Goal: Information Seeking & Learning: Learn about a topic

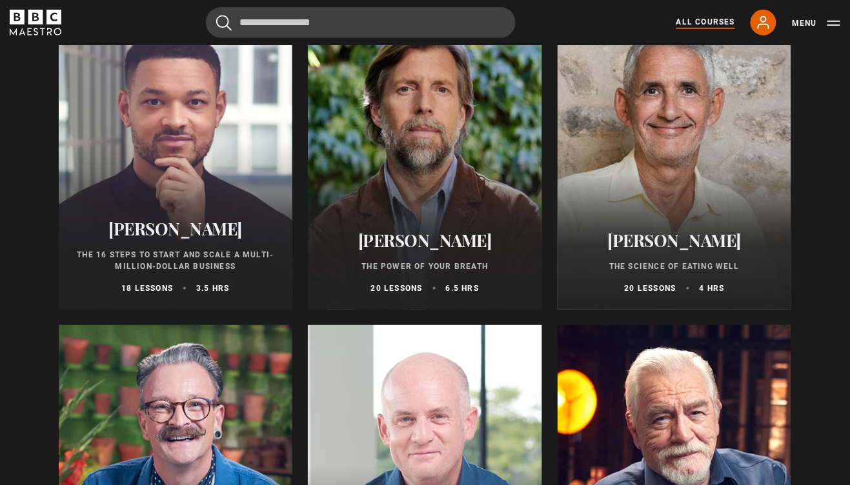
scroll to position [1493, 0]
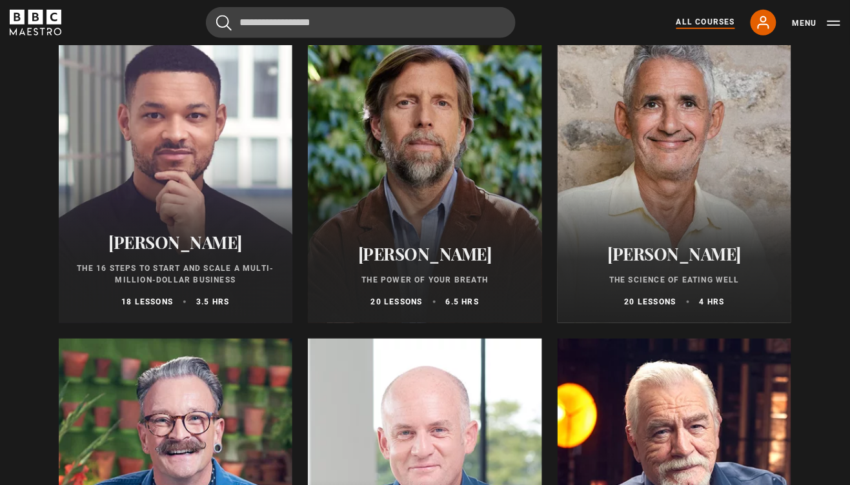
click at [438, 178] on div at bounding box center [425, 169] width 234 height 310
click at [419, 252] on h2 "[PERSON_NAME]" at bounding box center [424, 254] width 203 height 20
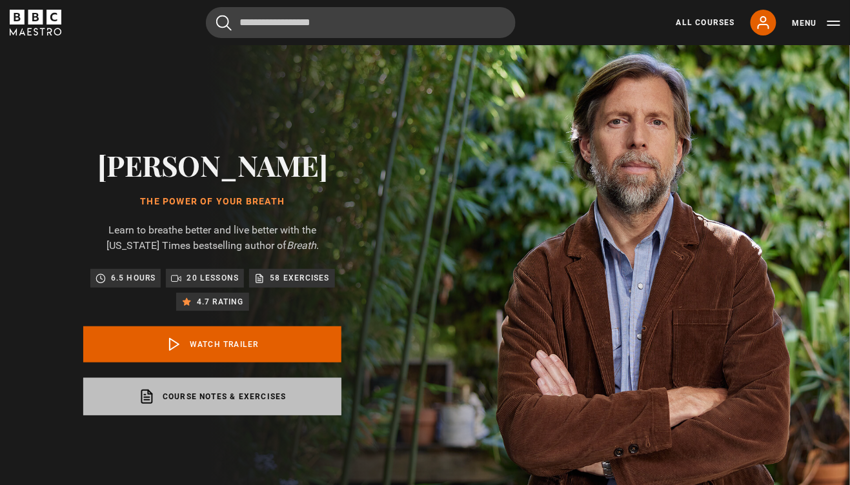
click at [232, 393] on link "Course notes & exercises opens in a new tab" at bounding box center [212, 396] width 258 height 37
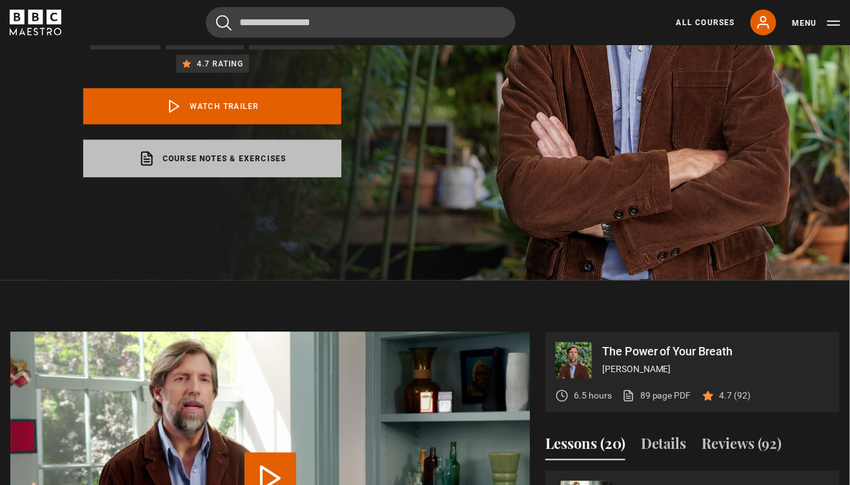
scroll to position [241, 0]
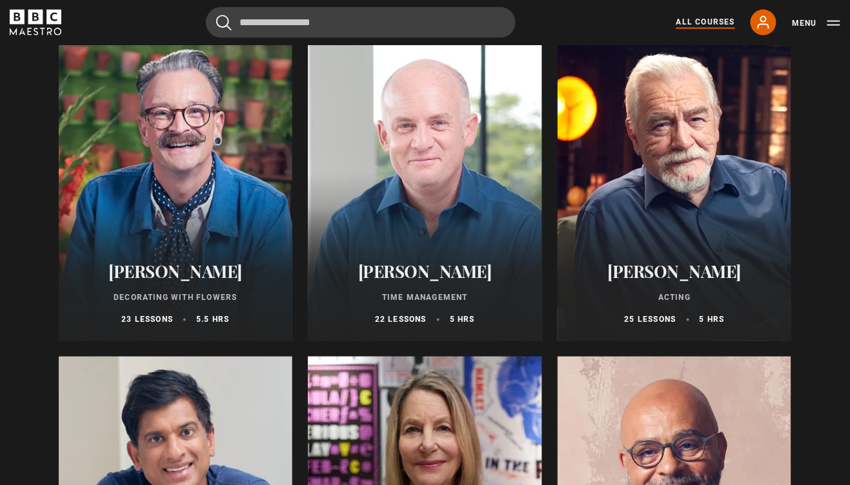
scroll to position [1810, 0]
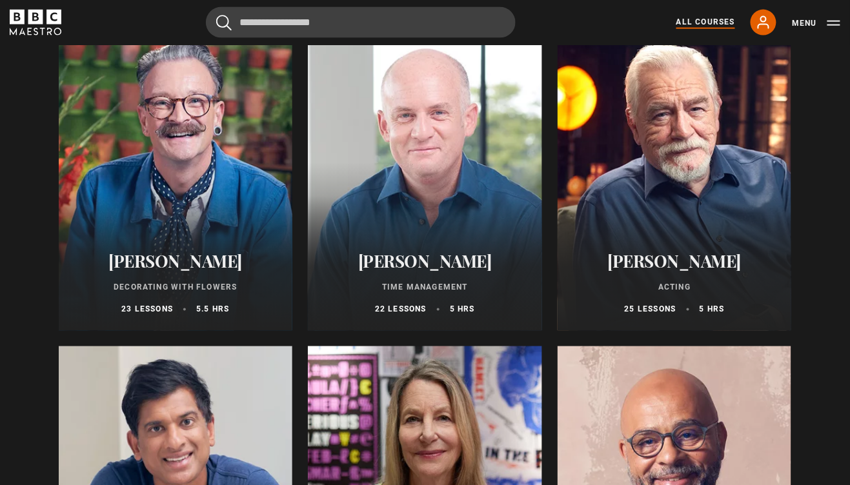
click at [404, 267] on h2 "[PERSON_NAME]" at bounding box center [424, 262] width 203 height 20
click at [421, 269] on h2 "[PERSON_NAME]" at bounding box center [424, 262] width 203 height 20
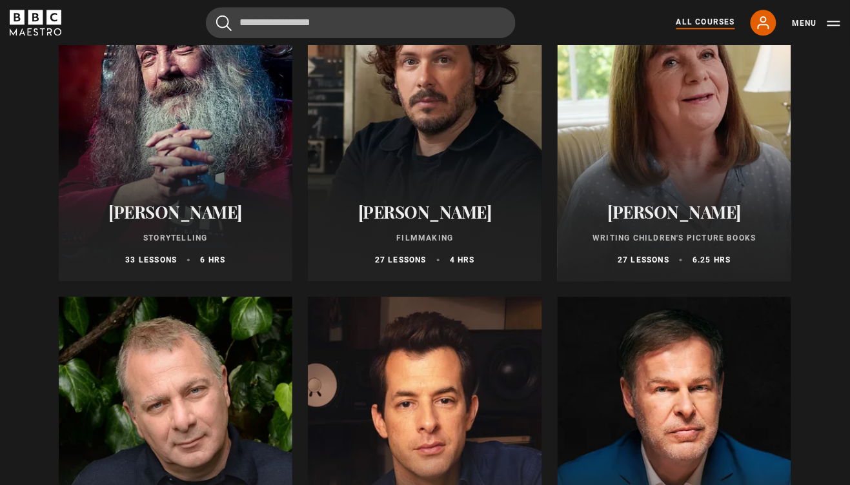
scroll to position [3492, 0]
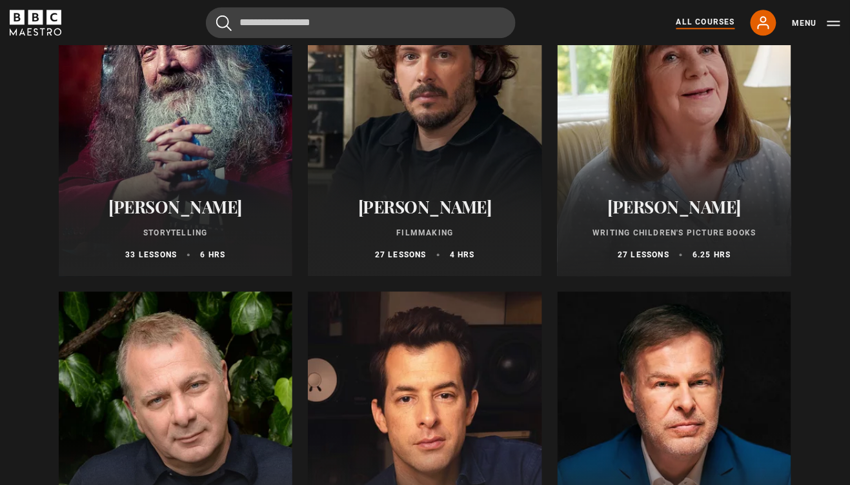
click at [419, 199] on h2 "[PERSON_NAME]" at bounding box center [424, 207] width 203 height 20
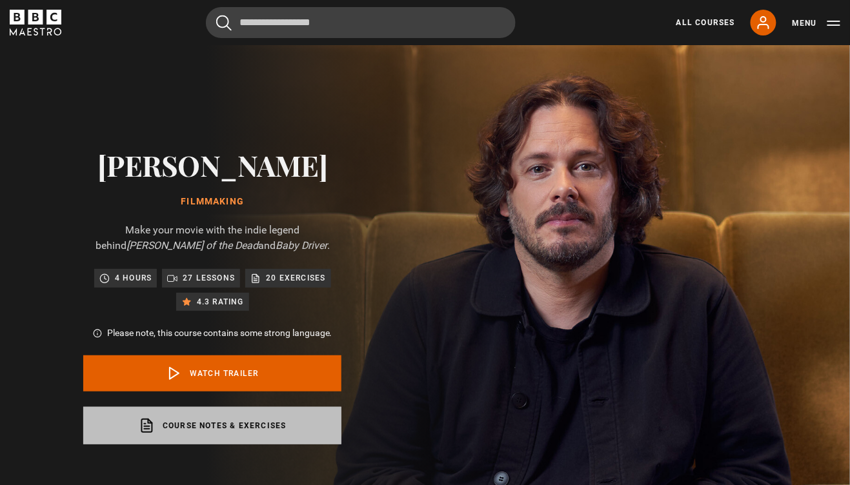
click at [216, 427] on link "Course notes & exercises opens in a new tab" at bounding box center [212, 425] width 258 height 37
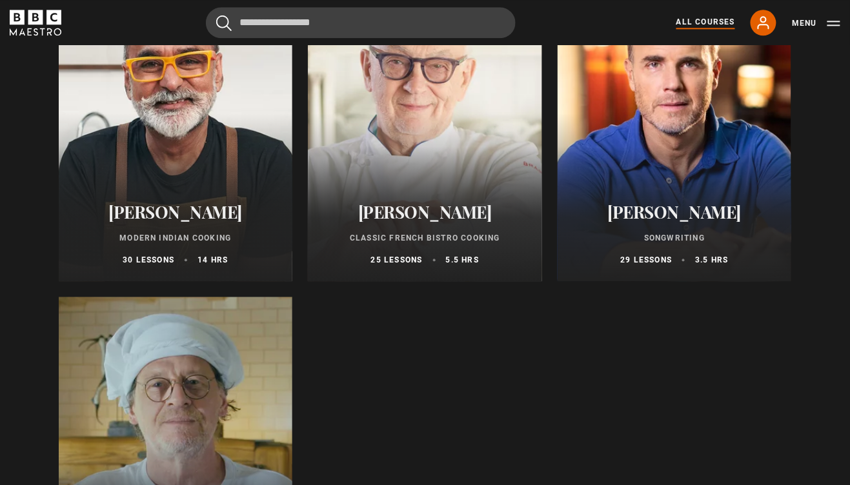
scroll to position [4777, 0]
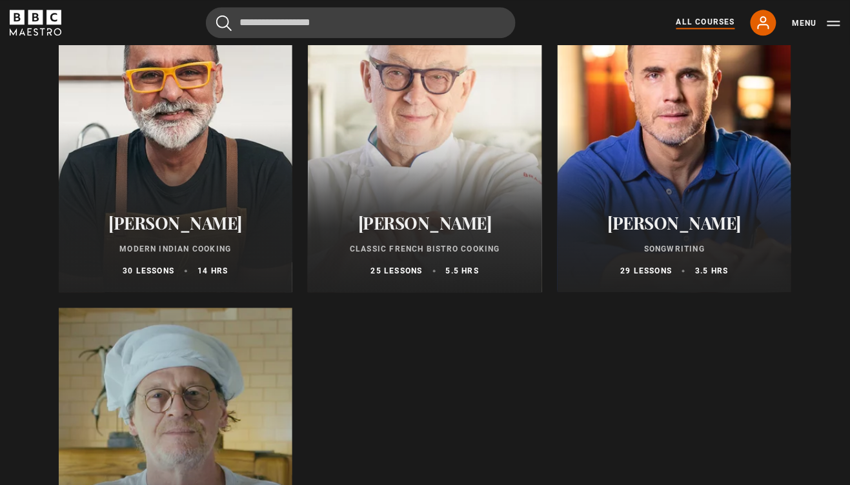
click at [427, 229] on h2 "[PERSON_NAME]" at bounding box center [424, 223] width 203 height 20
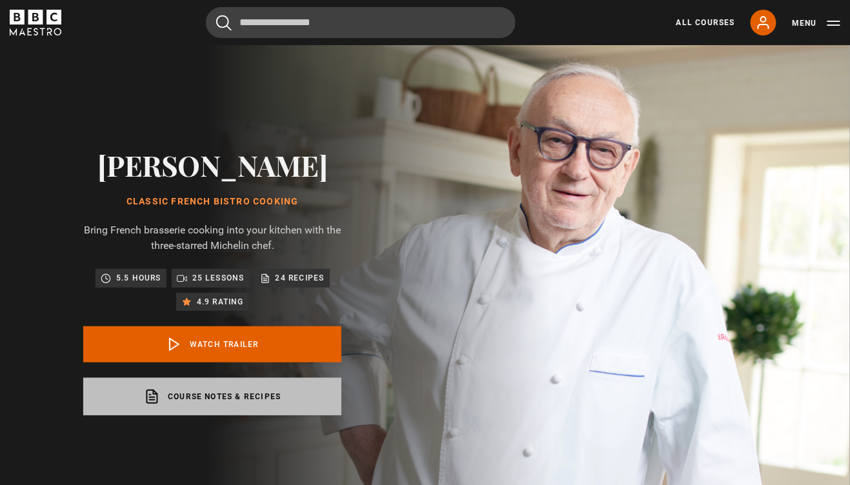
click at [253, 403] on link "Course notes & recipes opens in a new tab" at bounding box center [212, 396] width 258 height 37
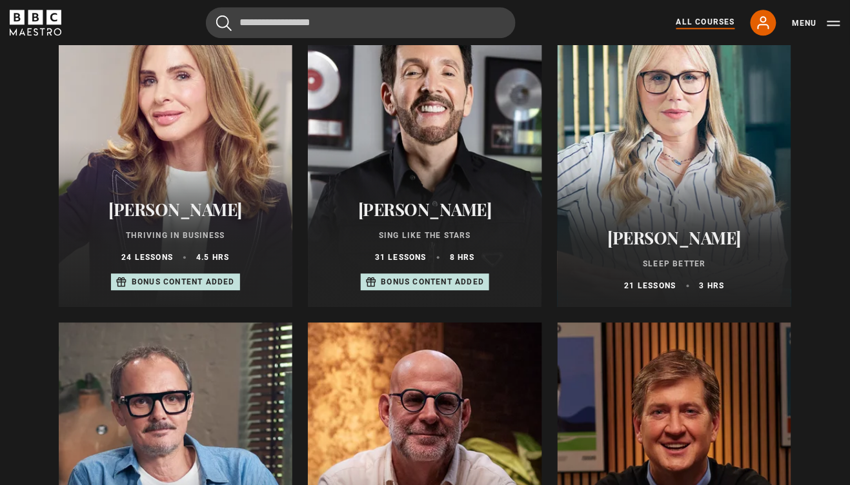
scroll to position [853, 0]
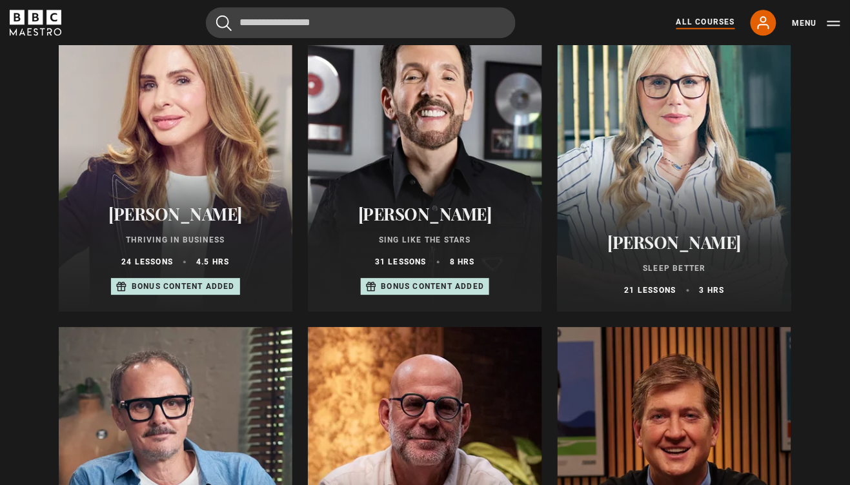
click at [675, 247] on h2 "[PERSON_NAME]" at bounding box center [674, 242] width 203 height 20
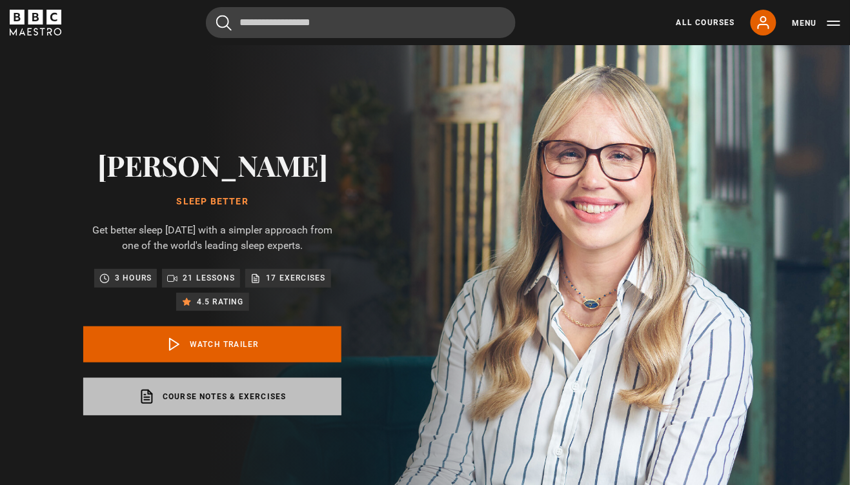
click at [239, 416] on link "Course notes & exercises opens in a new tab" at bounding box center [212, 396] width 258 height 37
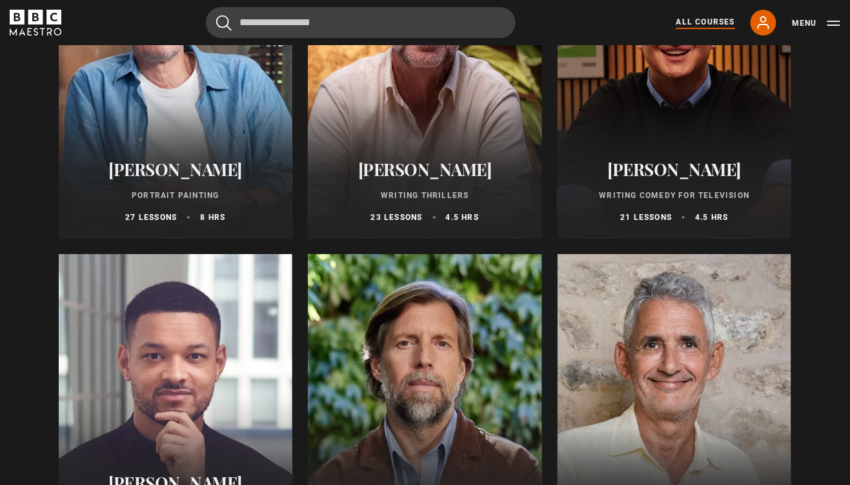
scroll to position [1256, 0]
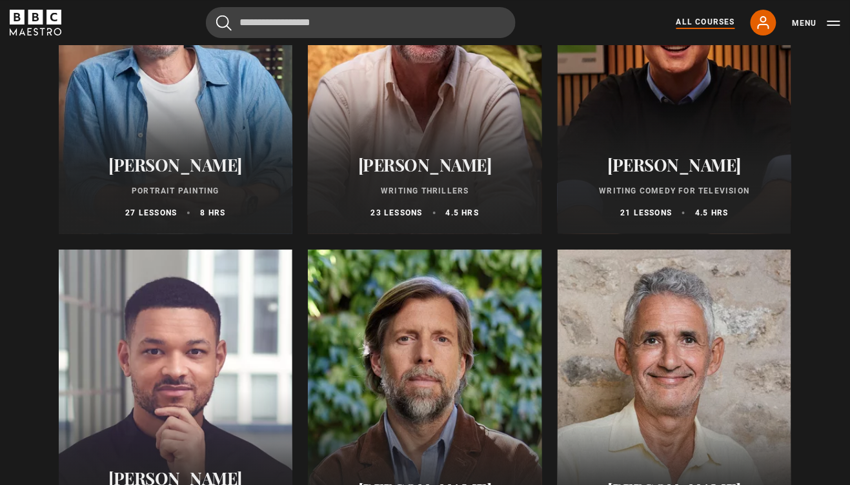
click at [660, 170] on h2 "[PERSON_NAME]" at bounding box center [674, 165] width 203 height 20
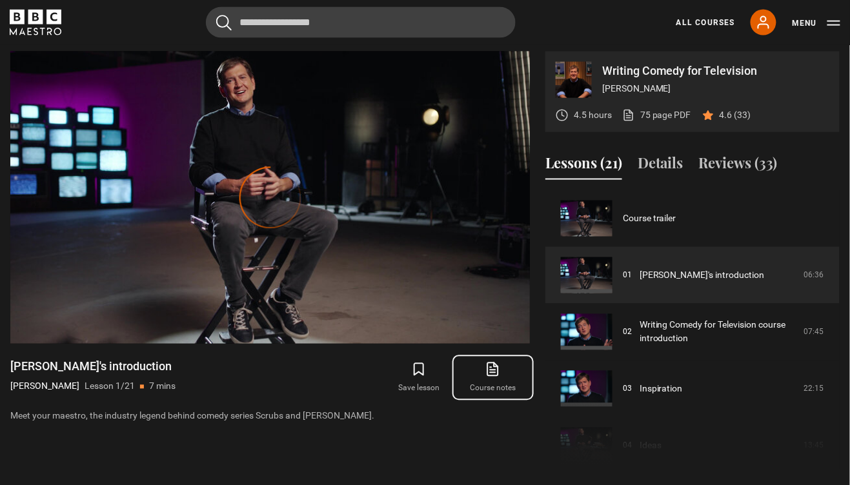
click at [493, 374] on icon at bounding box center [493, 369] width 16 height 15
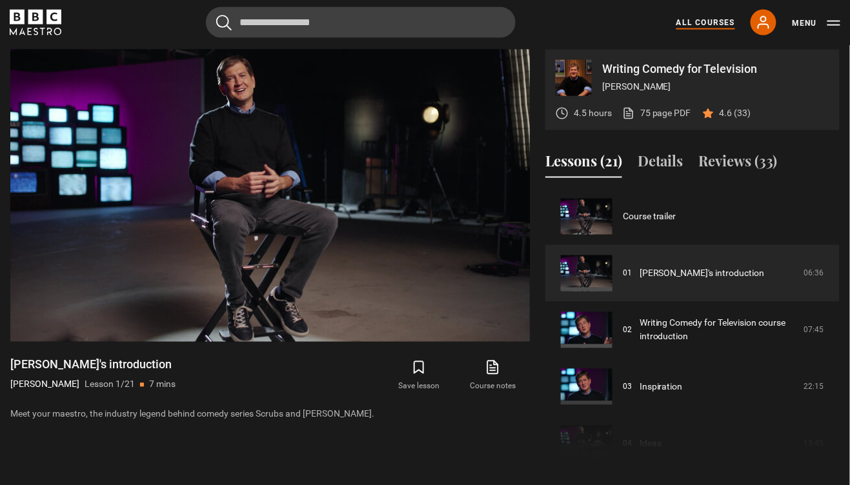
click at [710, 25] on link "All Courses" at bounding box center [706, 23] width 59 height 12
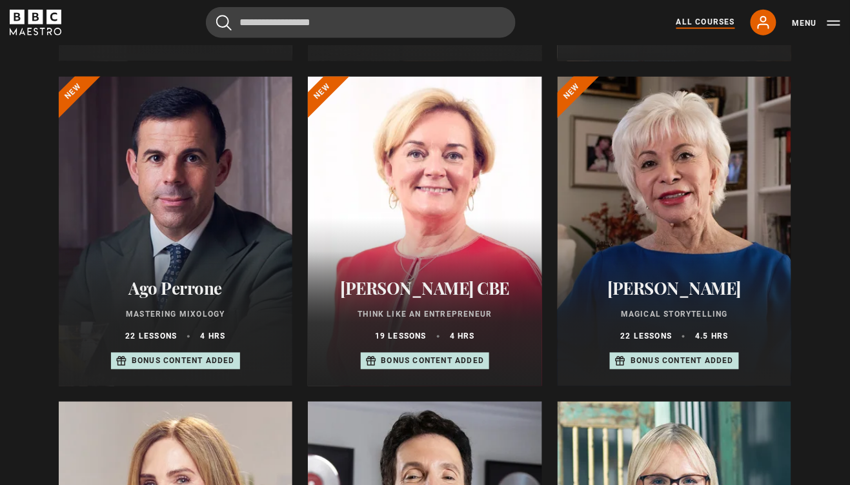
scroll to position [452, 0]
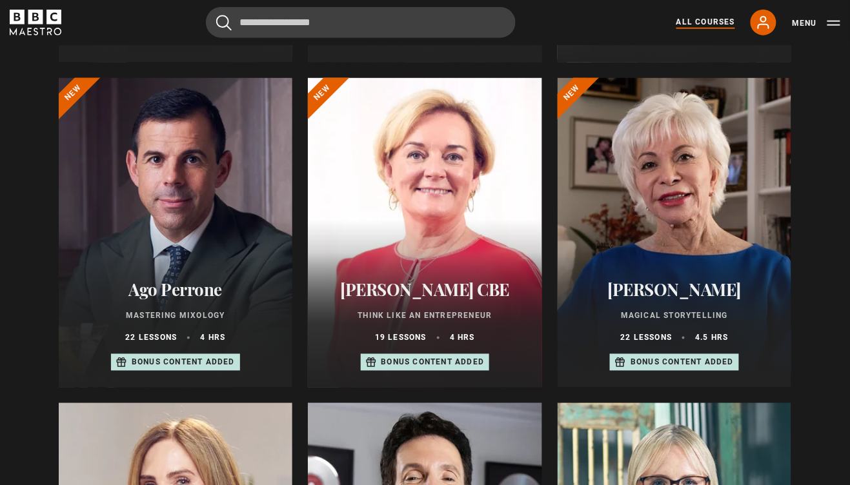
click at [182, 189] on div at bounding box center [176, 233] width 234 height 310
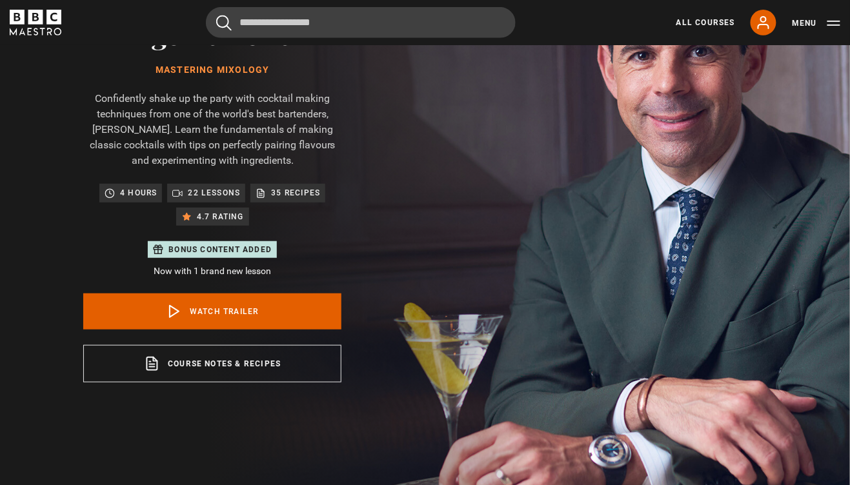
scroll to position [133, 0]
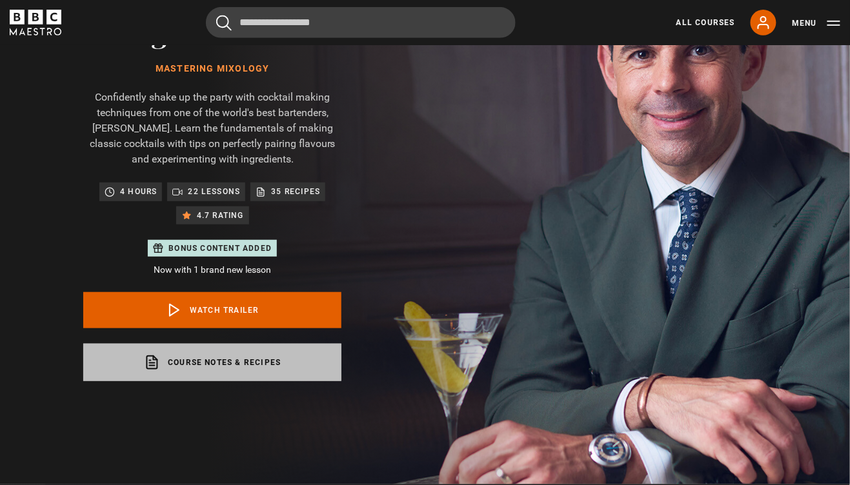
click at [239, 371] on link "Course notes & recipes opens in a new tab" at bounding box center [212, 362] width 258 height 37
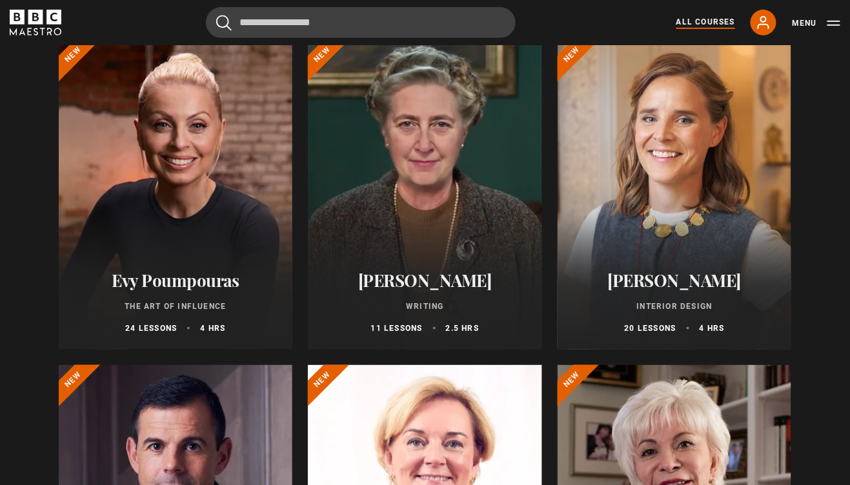
scroll to position [176, 0]
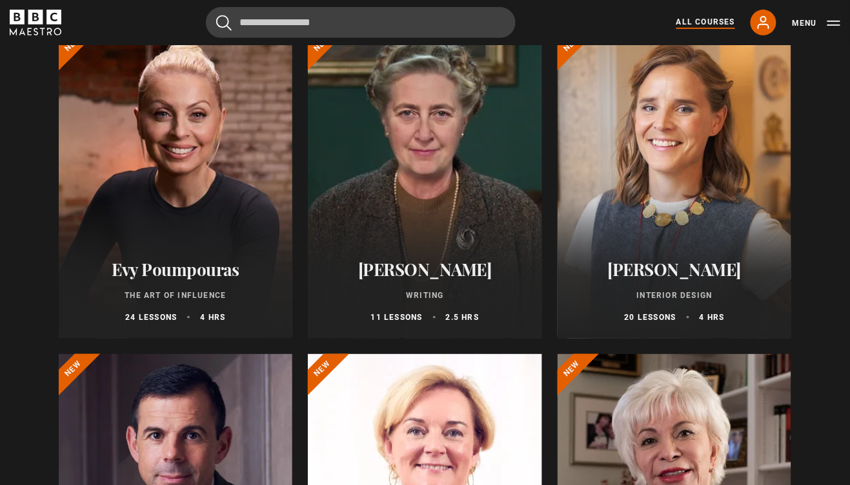
click at [168, 272] on h2 "Evy Poumpouras" at bounding box center [175, 270] width 203 height 20
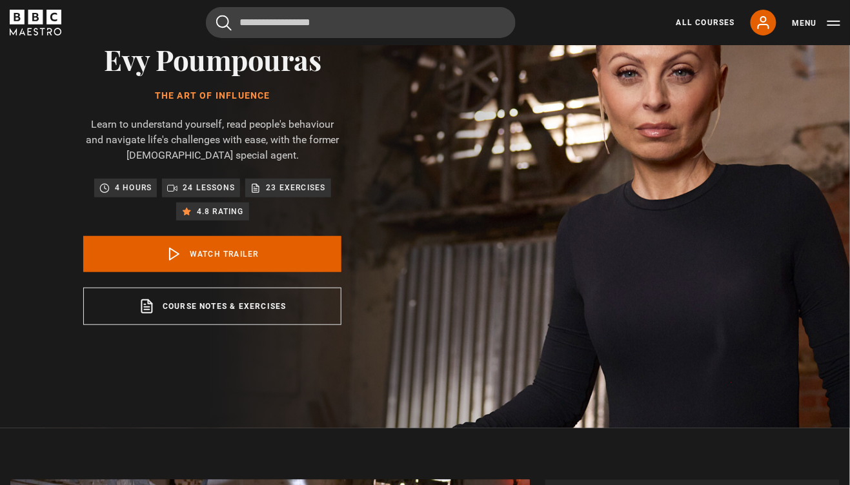
scroll to position [103, 0]
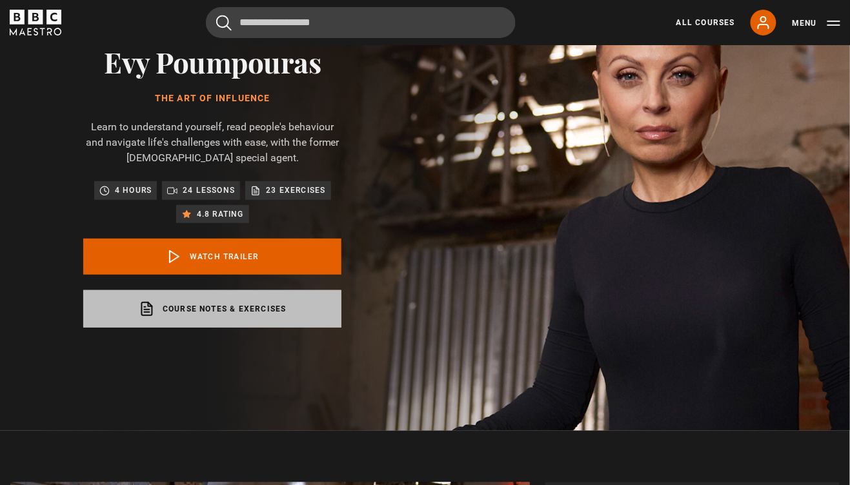
click at [253, 322] on link "Course notes & exercises opens in a new tab" at bounding box center [212, 309] width 258 height 37
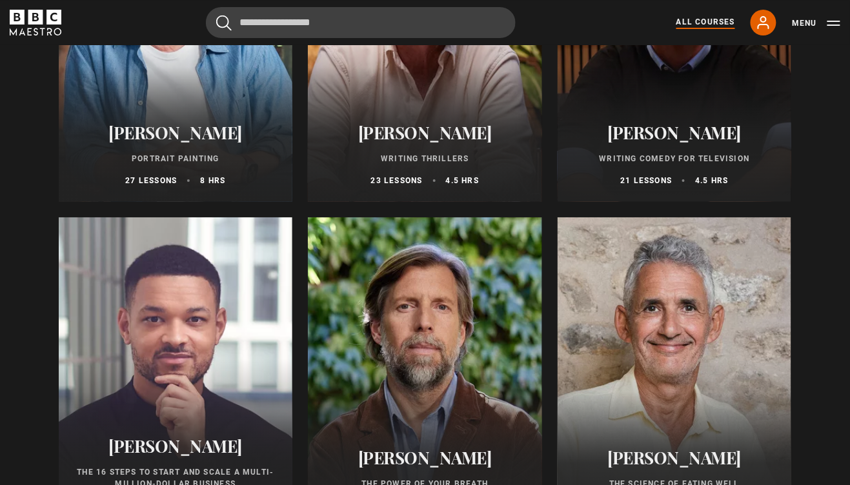
scroll to position [1291, 0]
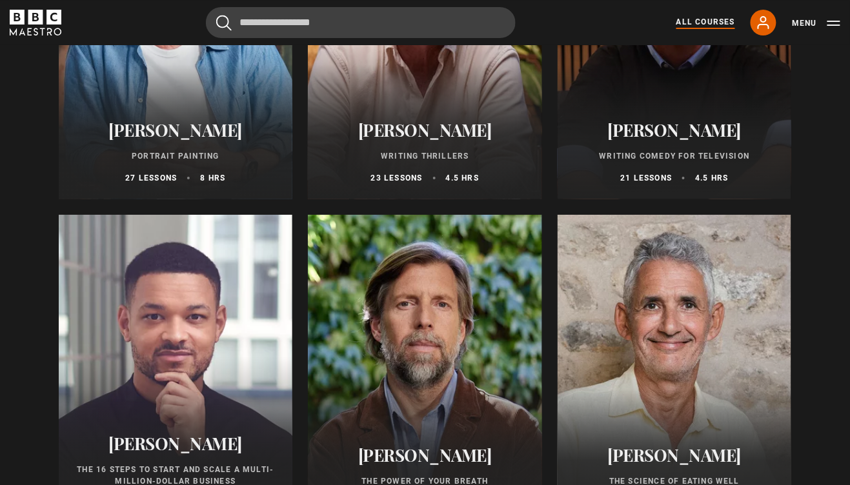
click at [179, 141] on div "Jonathan Yeo Portrait Painting 27 lessons 8 hrs" at bounding box center [176, 152] width 234 height 95
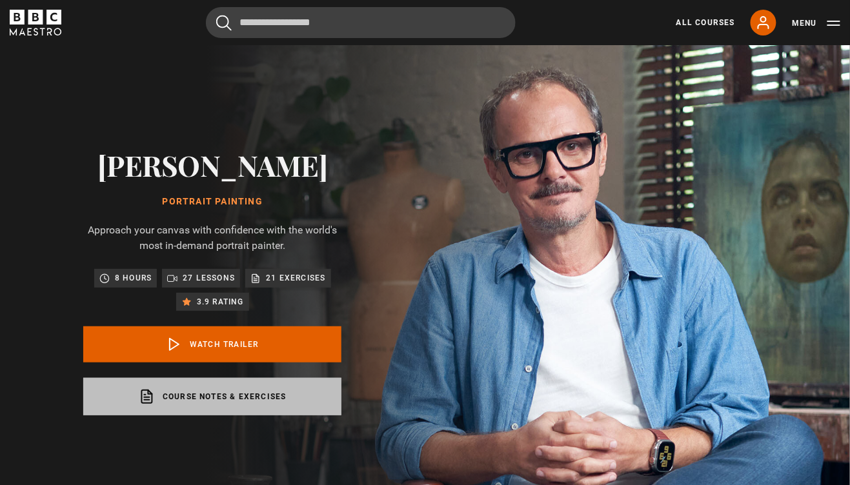
click at [218, 400] on link "Course notes & exercises opens in a new tab" at bounding box center [212, 396] width 258 height 37
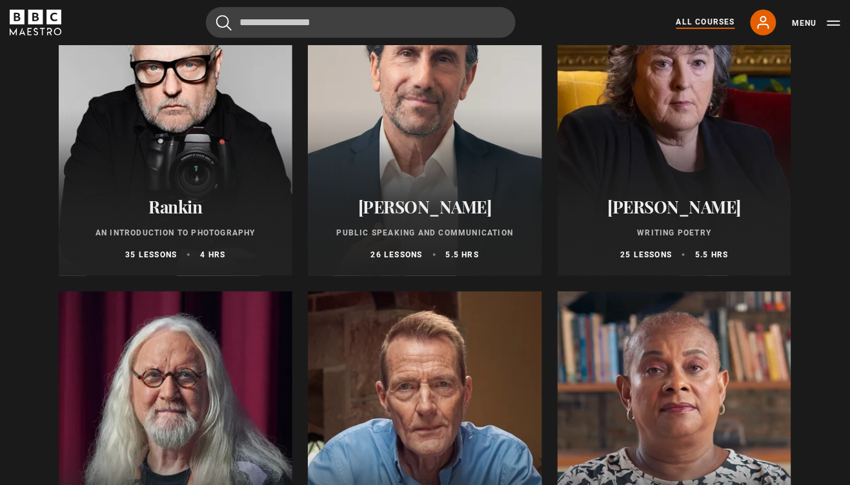
scroll to position [2842, 0]
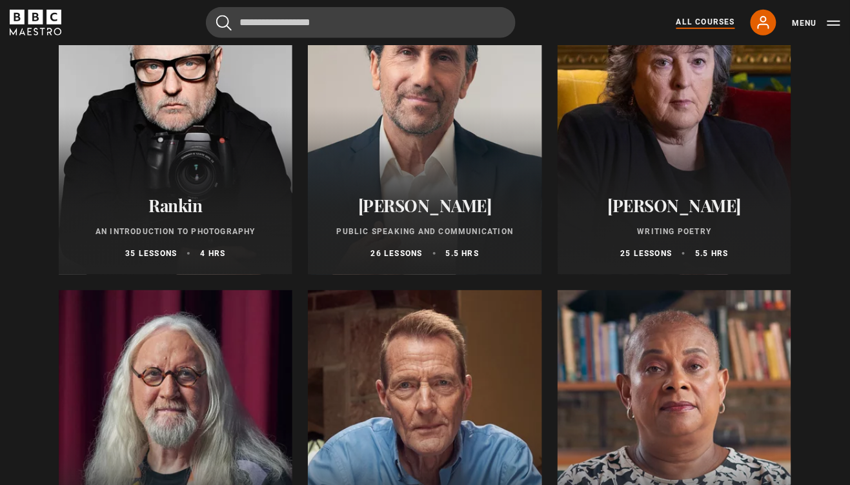
click at [221, 178] on div at bounding box center [176, 120] width 234 height 310
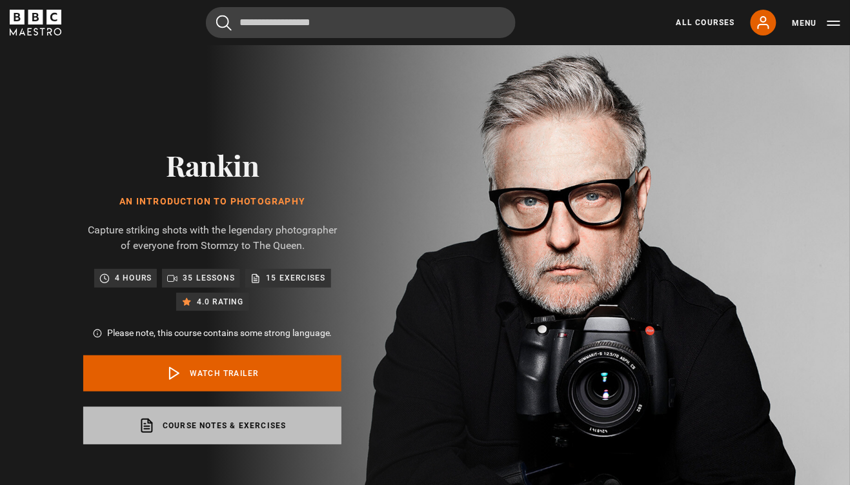
click at [243, 432] on link "Course notes & exercises opens in a new tab" at bounding box center [212, 425] width 258 height 37
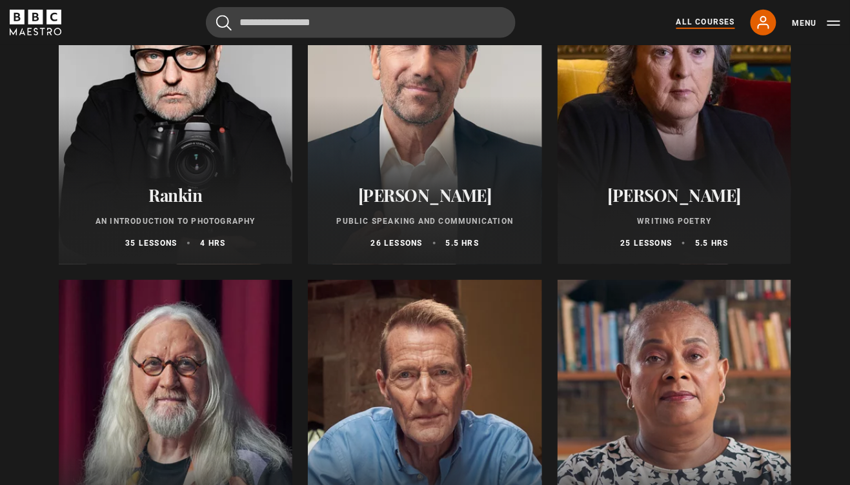
scroll to position [2856, 0]
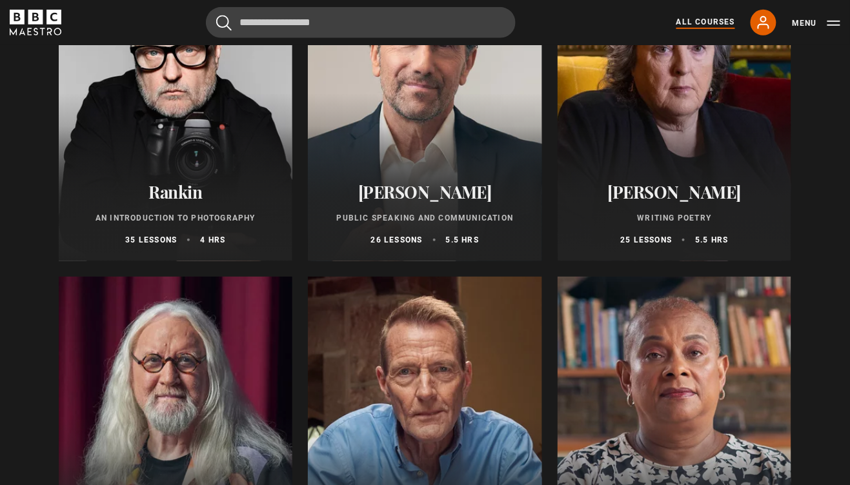
click at [425, 199] on h2 "[PERSON_NAME]" at bounding box center [424, 192] width 203 height 20
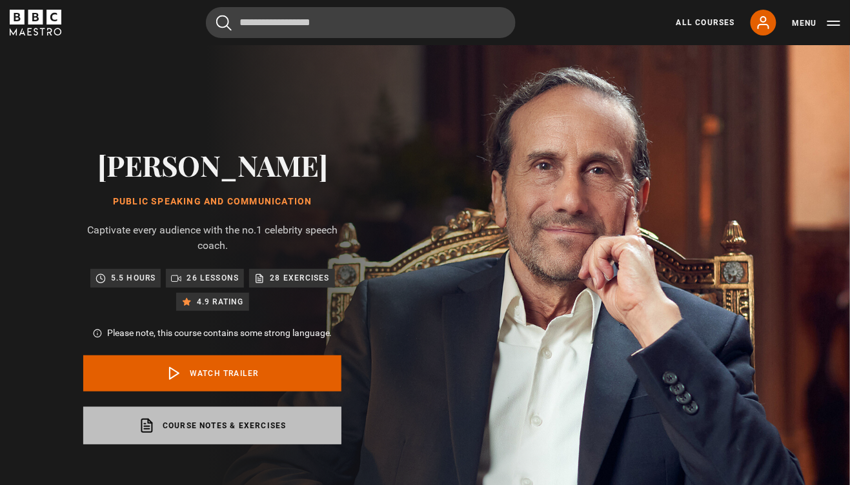
click at [241, 429] on link "Course notes & exercises opens in a new tab" at bounding box center [212, 425] width 258 height 37
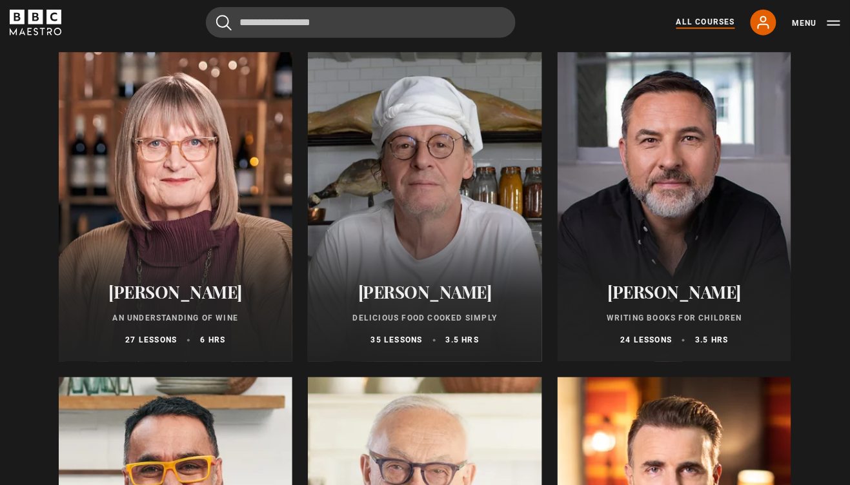
scroll to position [4379, 0]
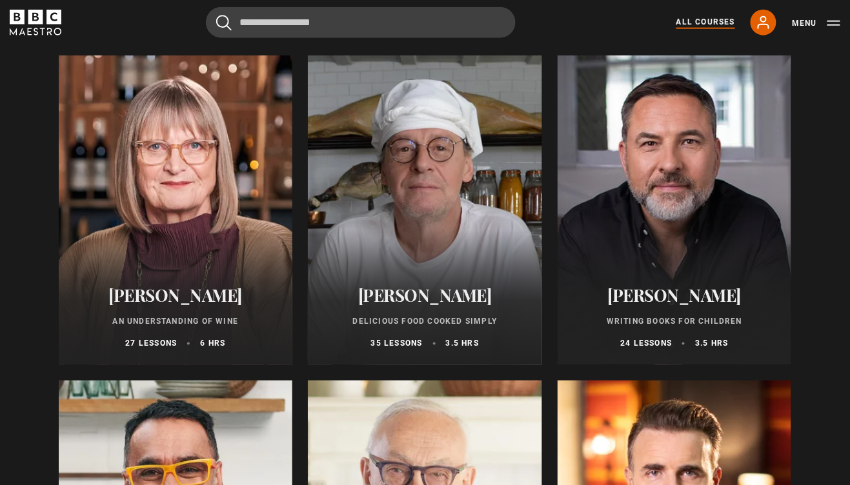
click at [437, 313] on div "Marco Pierre White Delicious Food Cooked Simply 35 lessons 3.5 hrs" at bounding box center [425, 317] width 234 height 95
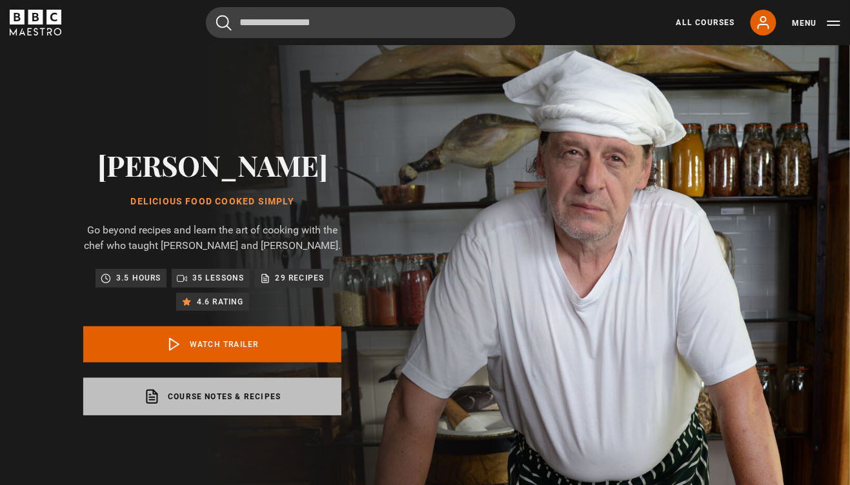
click at [225, 413] on link "Course notes & recipes opens in a new tab" at bounding box center [212, 396] width 258 height 37
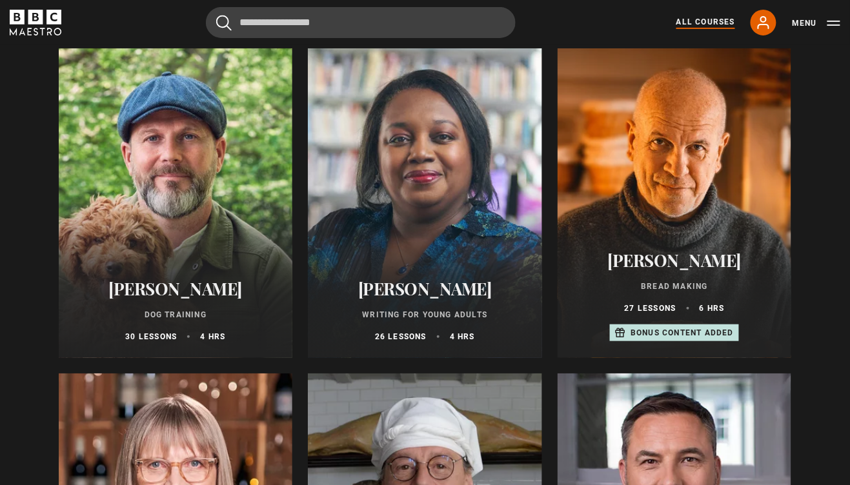
scroll to position [4059, 0]
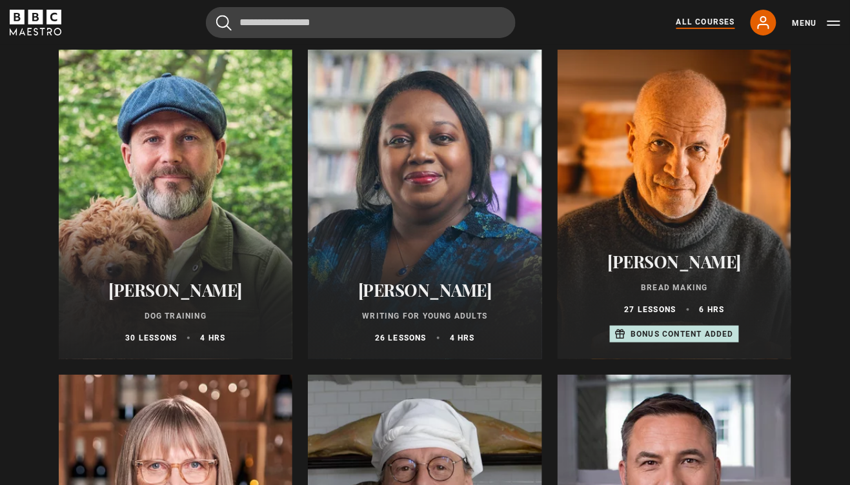
click at [692, 261] on h2 "[PERSON_NAME]" at bounding box center [674, 262] width 203 height 20
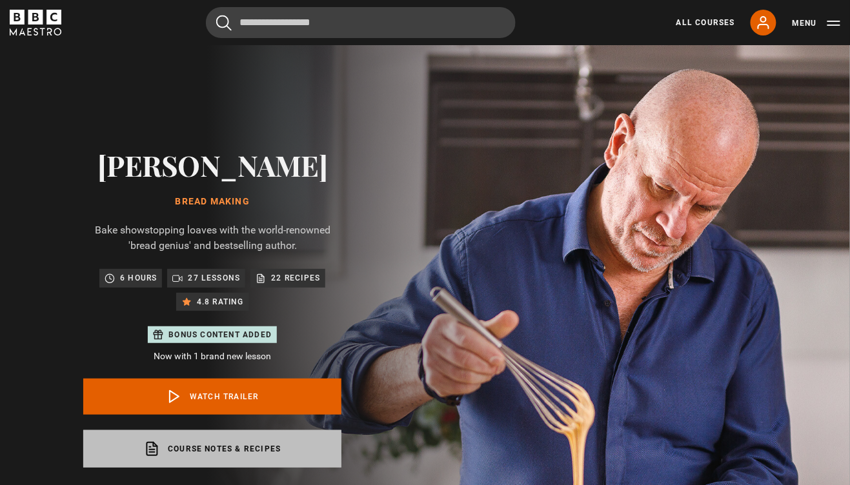
click at [233, 457] on link "Course notes & recipes opens in a new tab" at bounding box center [212, 449] width 258 height 37
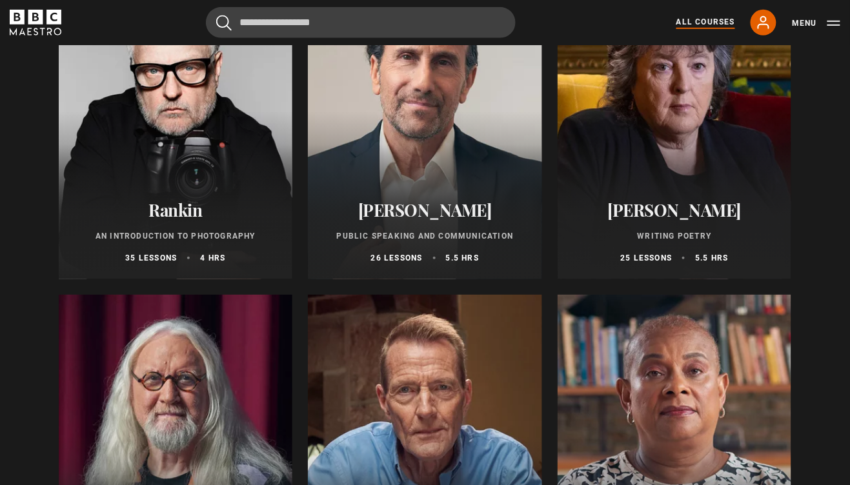
scroll to position [2840, 0]
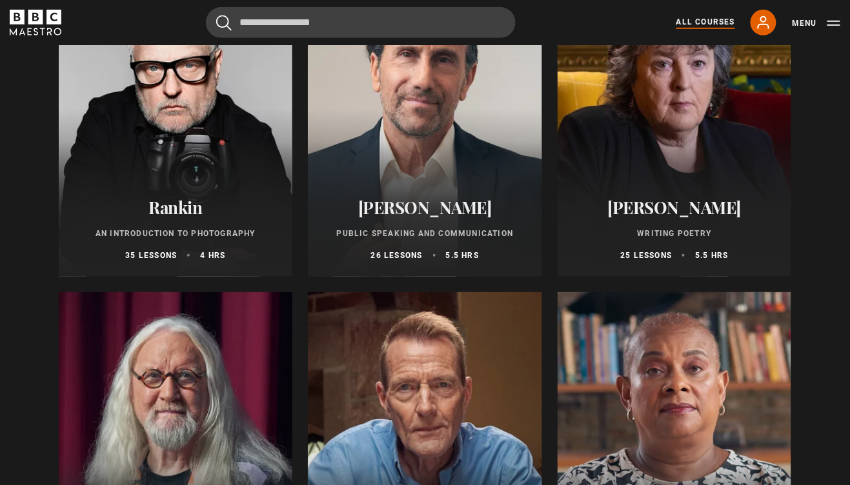
click at [690, 216] on h2 "[PERSON_NAME]" at bounding box center [674, 208] width 203 height 20
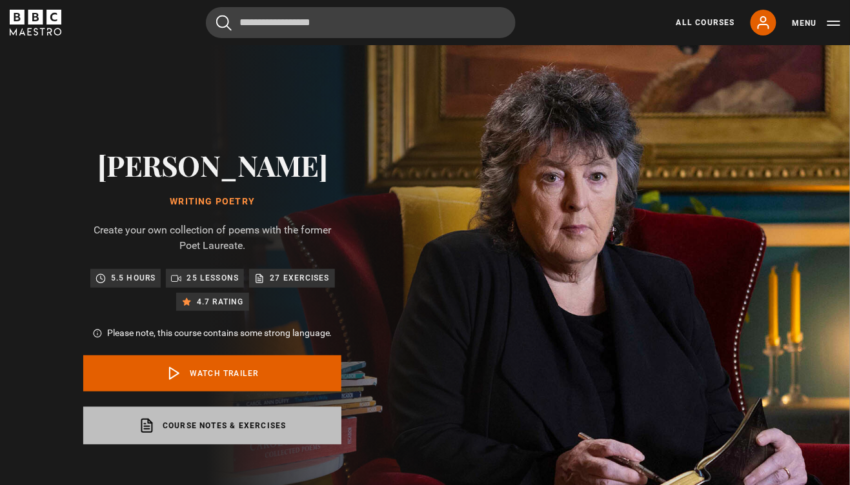
click at [243, 425] on link "Course notes & exercises opens in a new tab" at bounding box center [212, 425] width 258 height 37
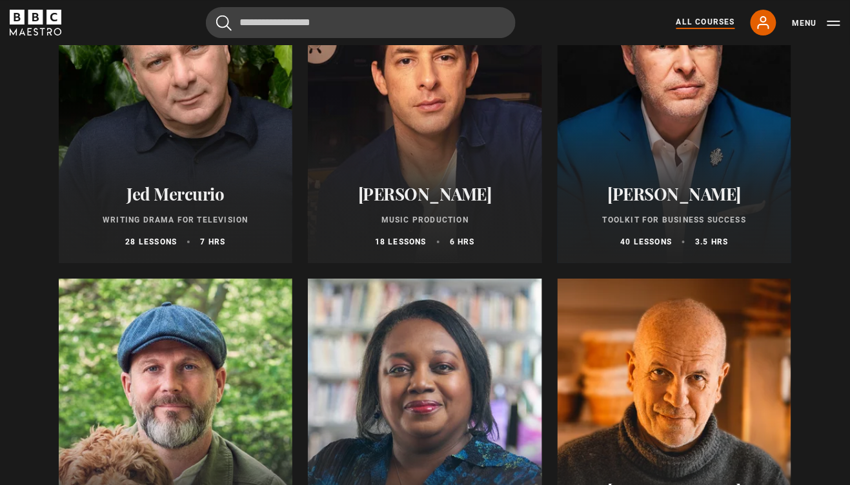
scroll to position [3834, 0]
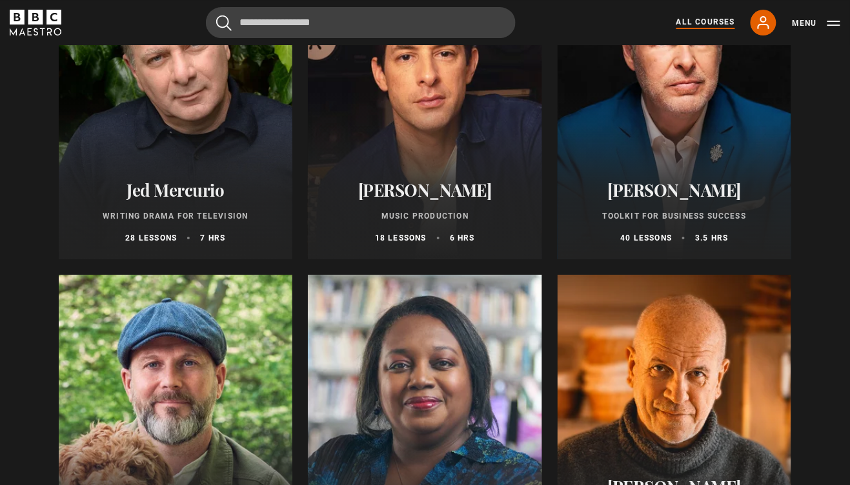
click at [150, 193] on h2 "Jed Mercurio" at bounding box center [175, 190] width 203 height 20
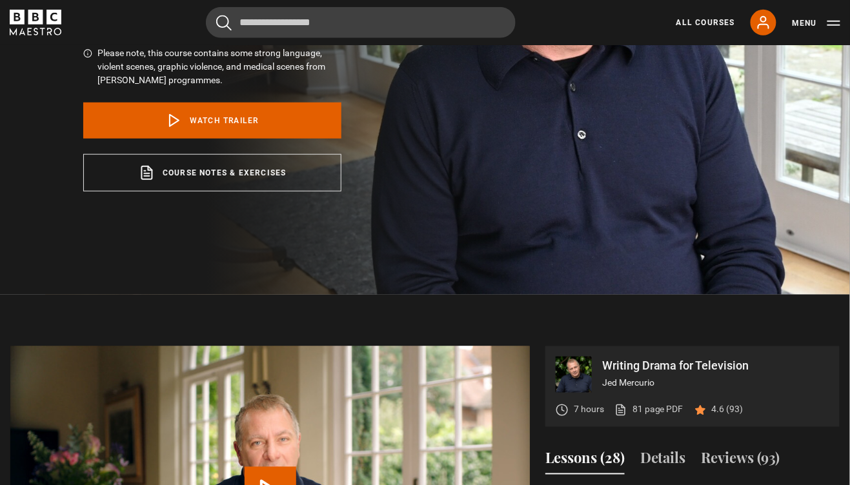
scroll to position [280, 0]
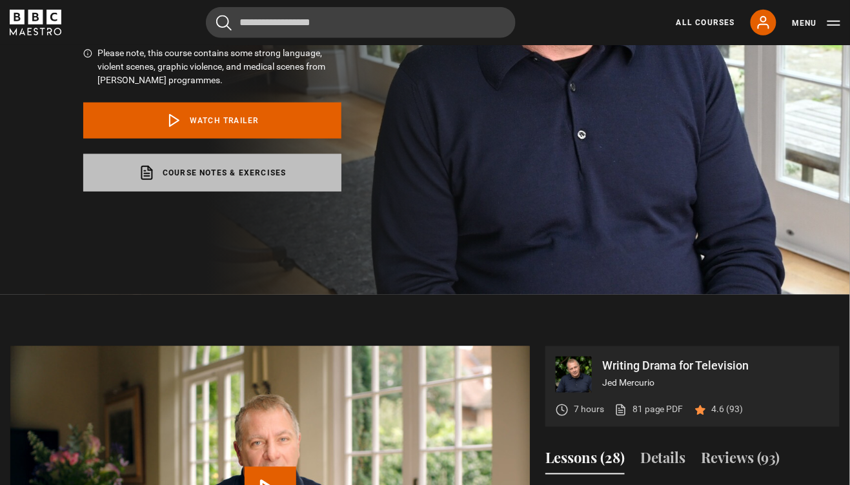
click at [240, 173] on link "Course notes & exercises opens in a new tab" at bounding box center [212, 172] width 258 height 37
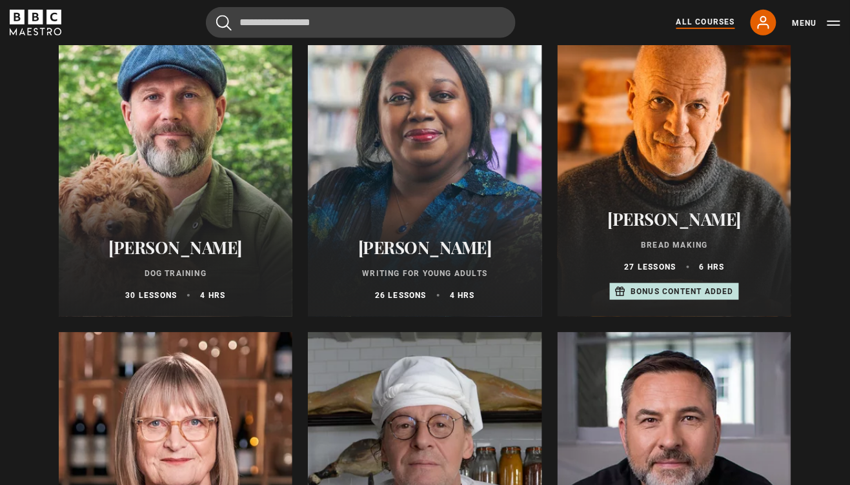
scroll to position [4101, 0]
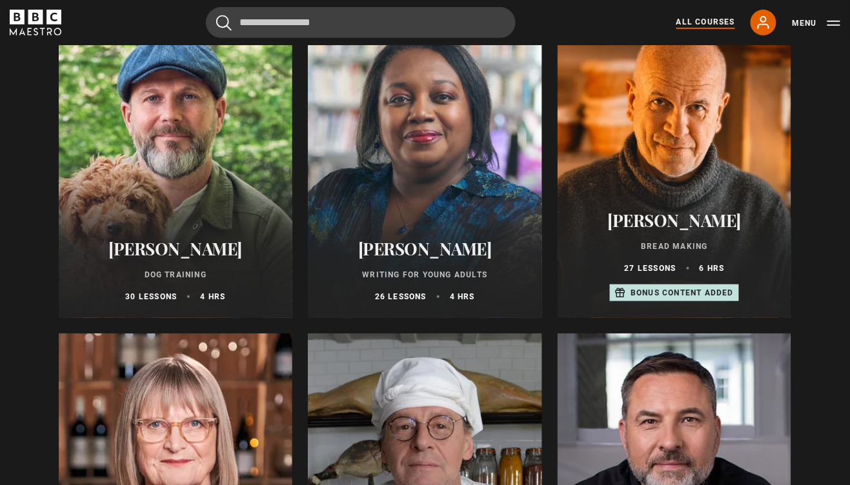
click at [424, 255] on h2 "[PERSON_NAME]" at bounding box center [424, 249] width 203 height 20
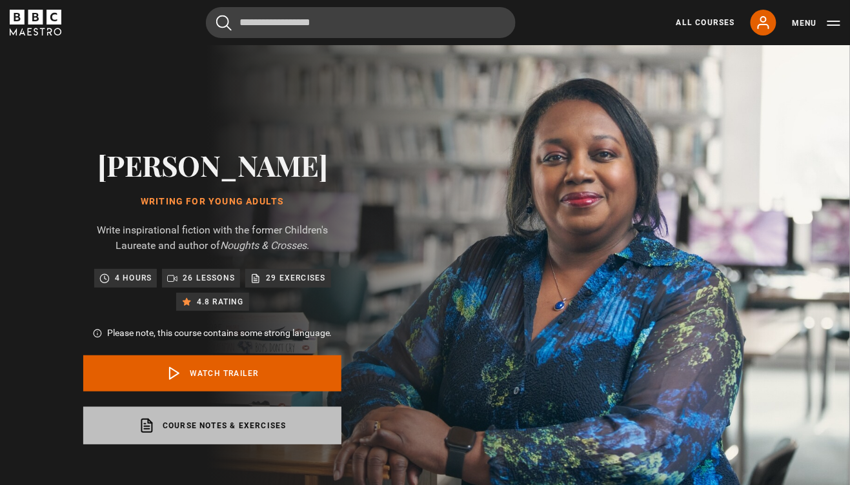
click at [225, 431] on link "Course notes & exercises opens in a new tab" at bounding box center [212, 425] width 258 height 37
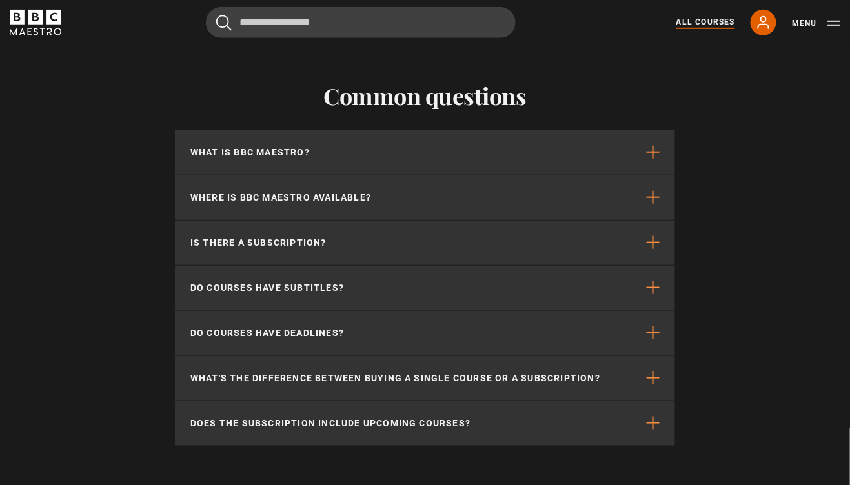
scroll to position [5479, 0]
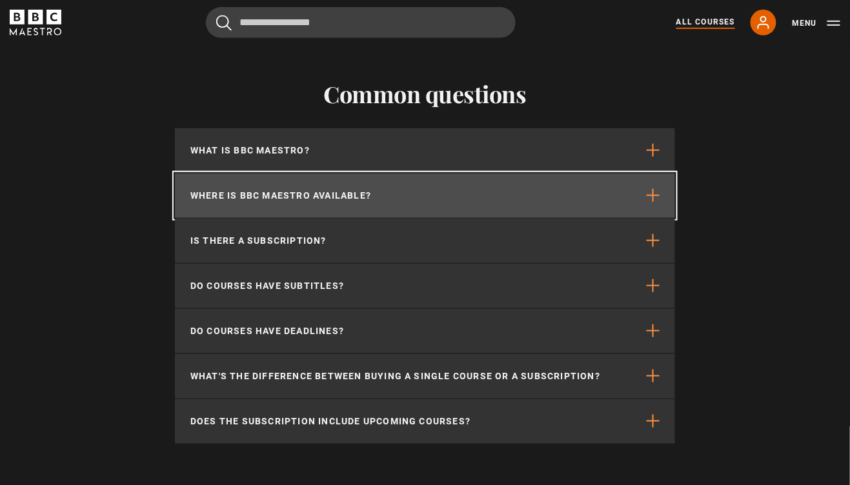
click at [653, 195] on span "button" at bounding box center [653, 195] width 13 height 13
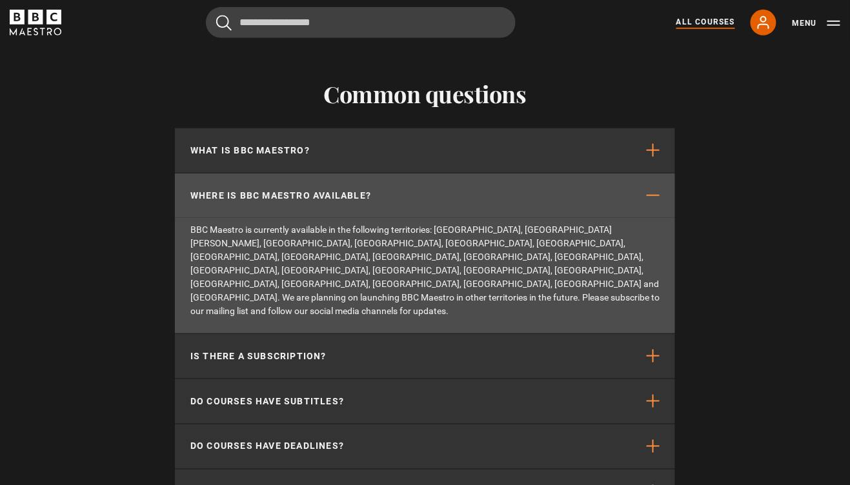
click at [761, 182] on div "Common questions What is BBC Maestro? BBC Maestro is a subscription-based strea…" at bounding box center [425, 319] width 850 height 582
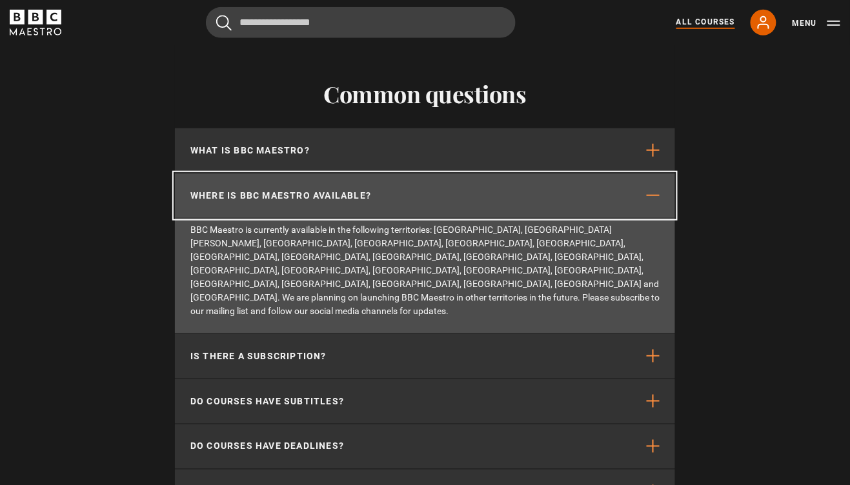
click at [651, 194] on span "button" at bounding box center [653, 195] width 13 height 13
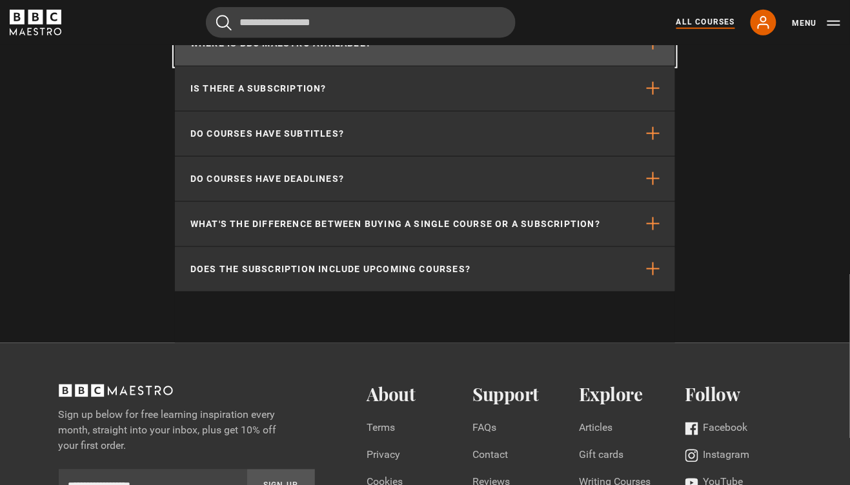
scroll to position [5631, 0]
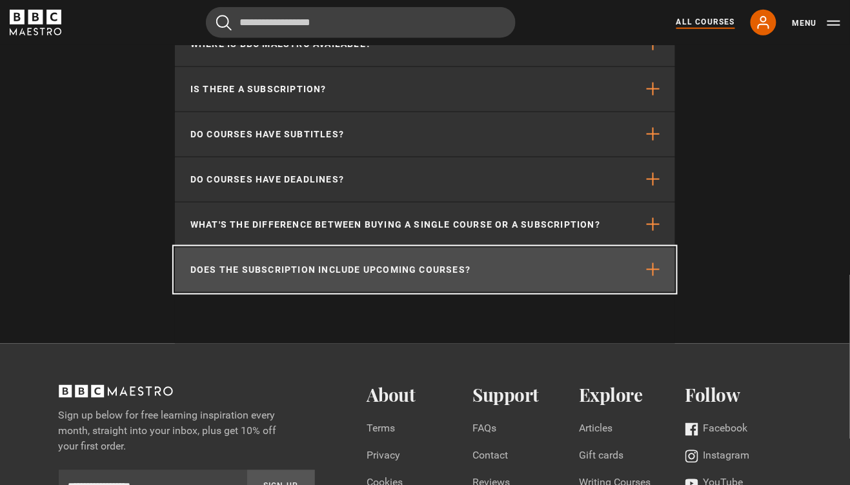
click at [653, 269] on span "button" at bounding box center [653, 269] width 13 height 13
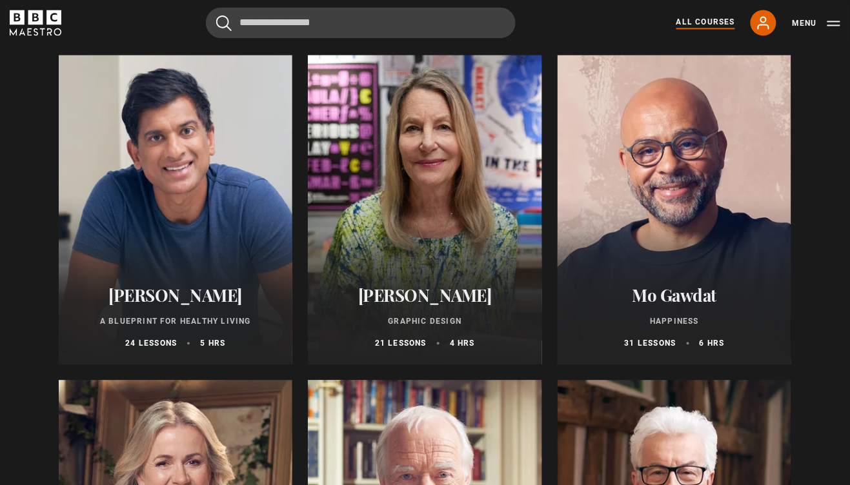
scroll to position [2097, 0]
